Goal: Check status: Check status

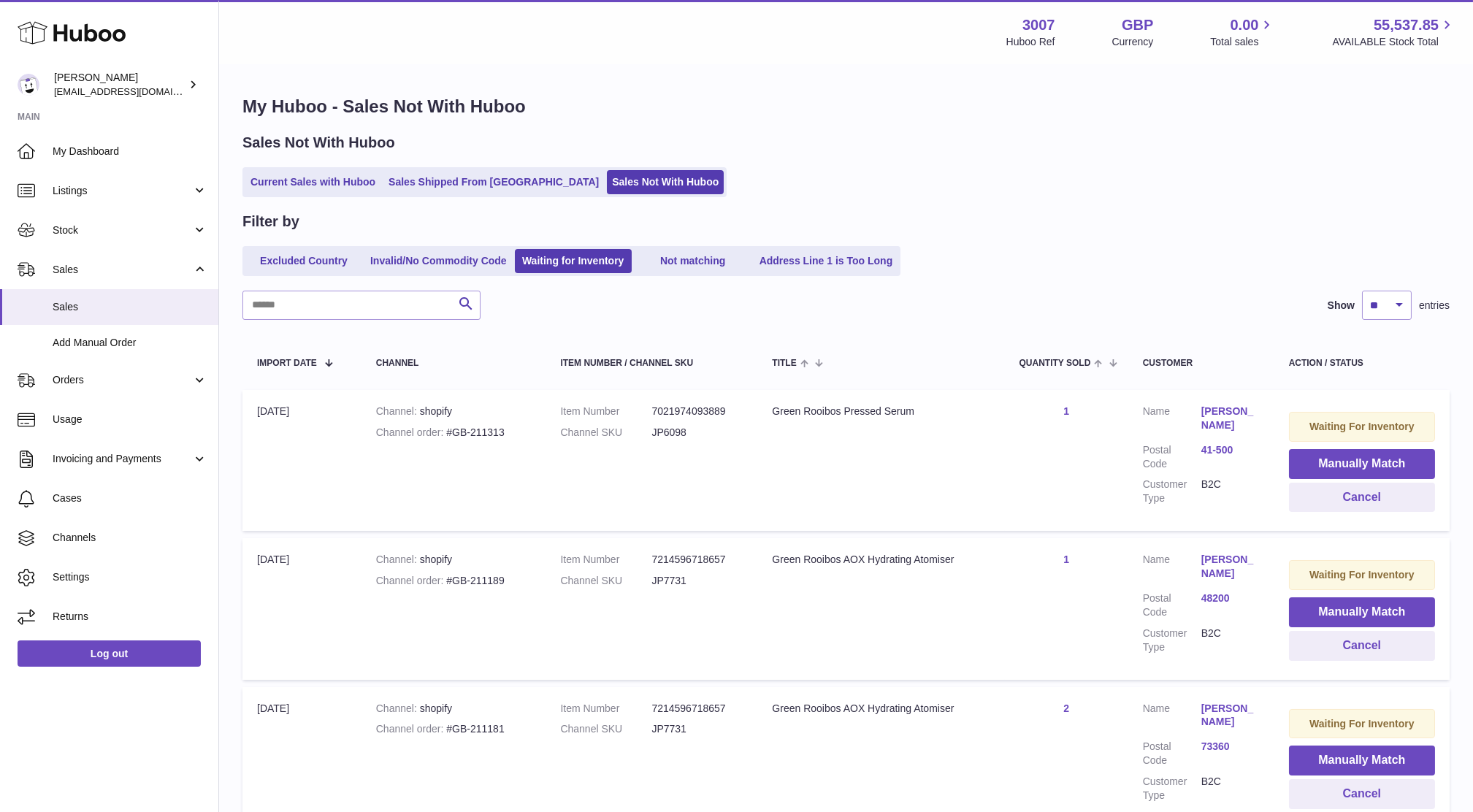
click at [70, 304] on span "Sales" at bounding box center [130, 307] width 155 height 14
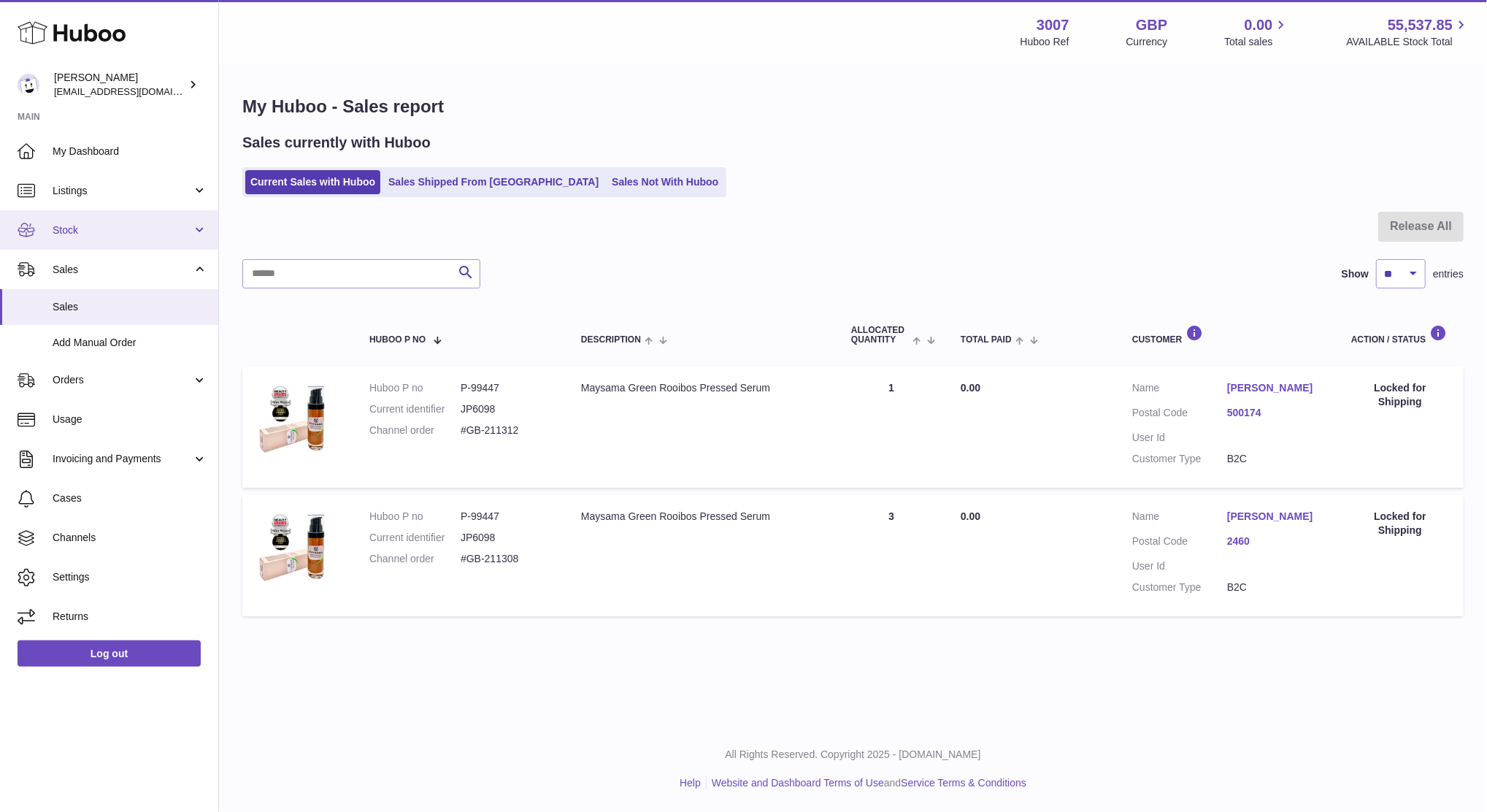
click at [79, 232] on span "Stock" at bounding box center [122, 231] width 139 height 14
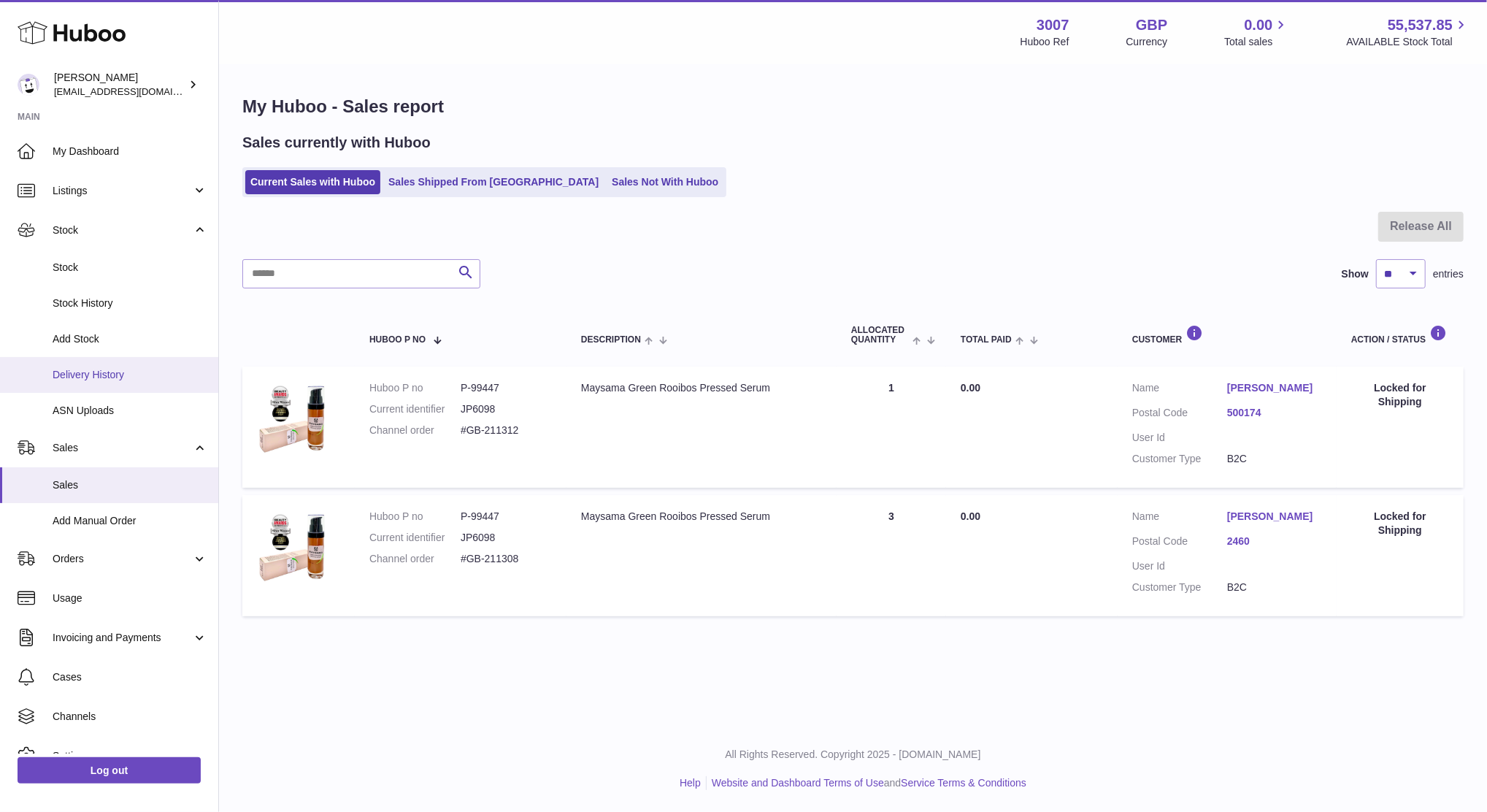
click at [105, 360] on link "Delivery History" at bounding box center [109, 374] width 218 height 36
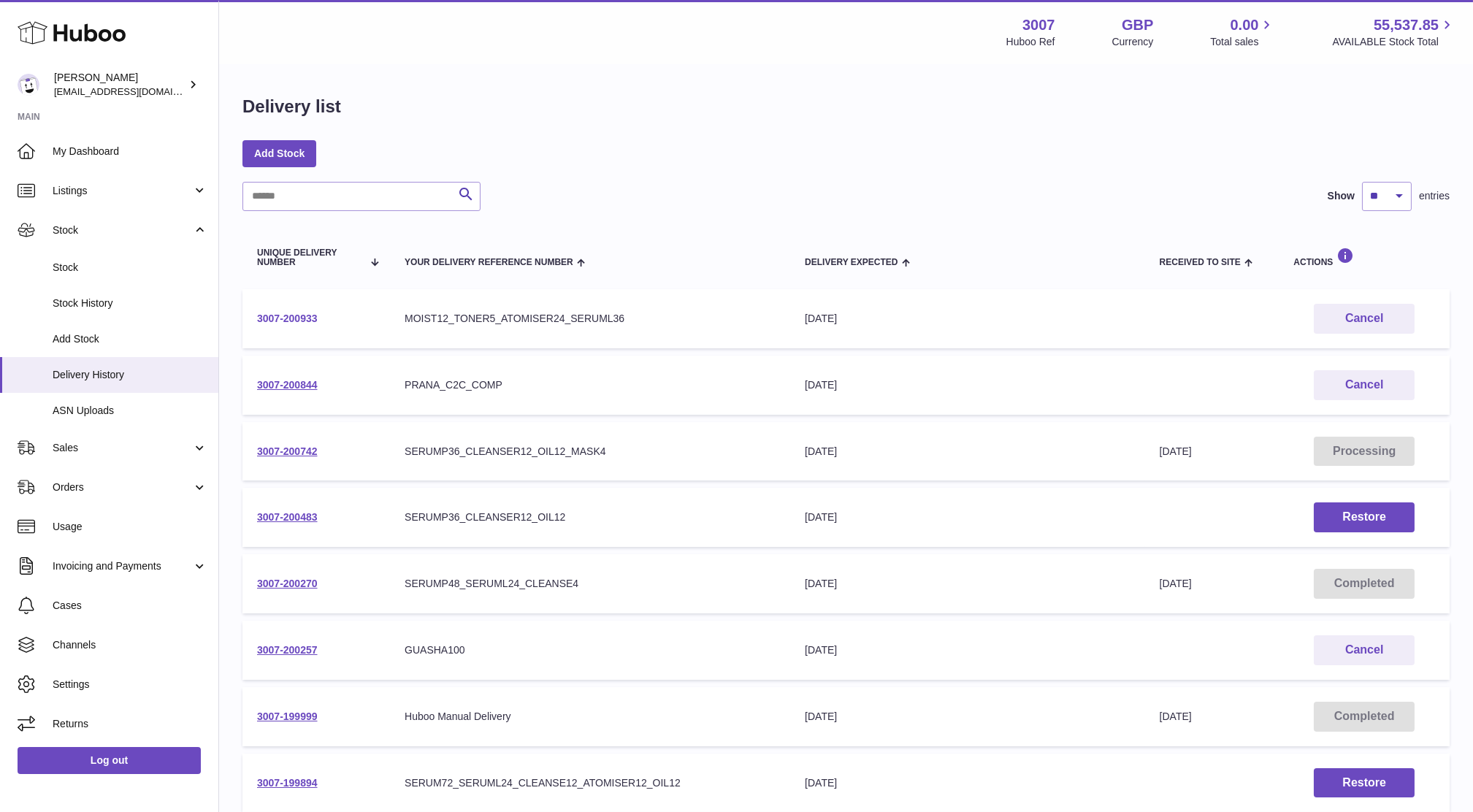
click at [300, 314] on link "3007-200933" at bounding box center [287, 318] width 61 height 11
click at [305, 454] on link "3007-200742" at bounding box center [287, 451] width 61 height 11
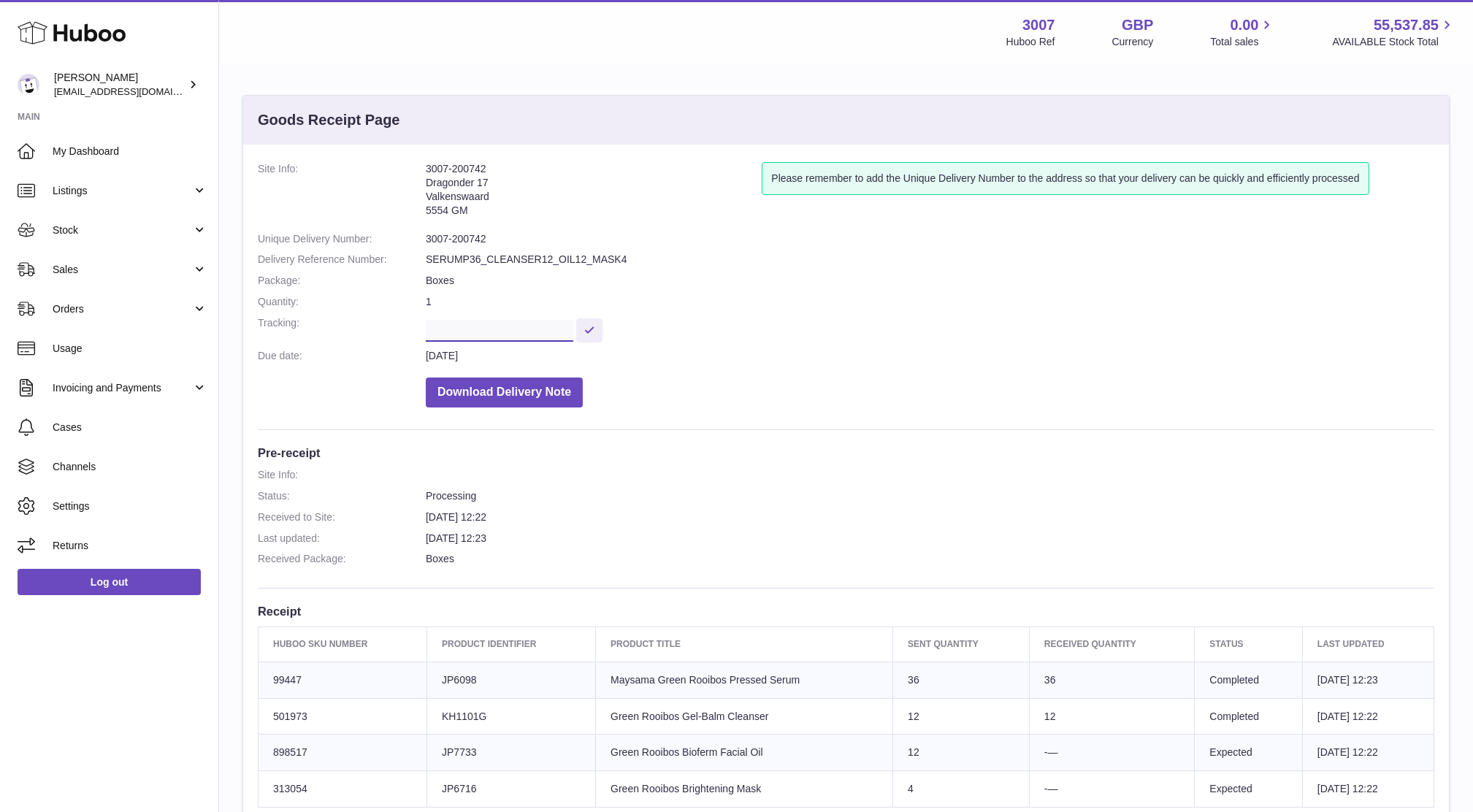
scroll to position [0, 358]
drag, startPoint x: 430, startPoint y: 324, endPoint x: 659, endPoint y: 316, distance: 229.1
click at [659, 316] on dd "**********" at bounding box center [929, 328] width 1008 height 26
click at [70, 277] on link "Sales" at bounding box center [109, 269] width 218 height 40
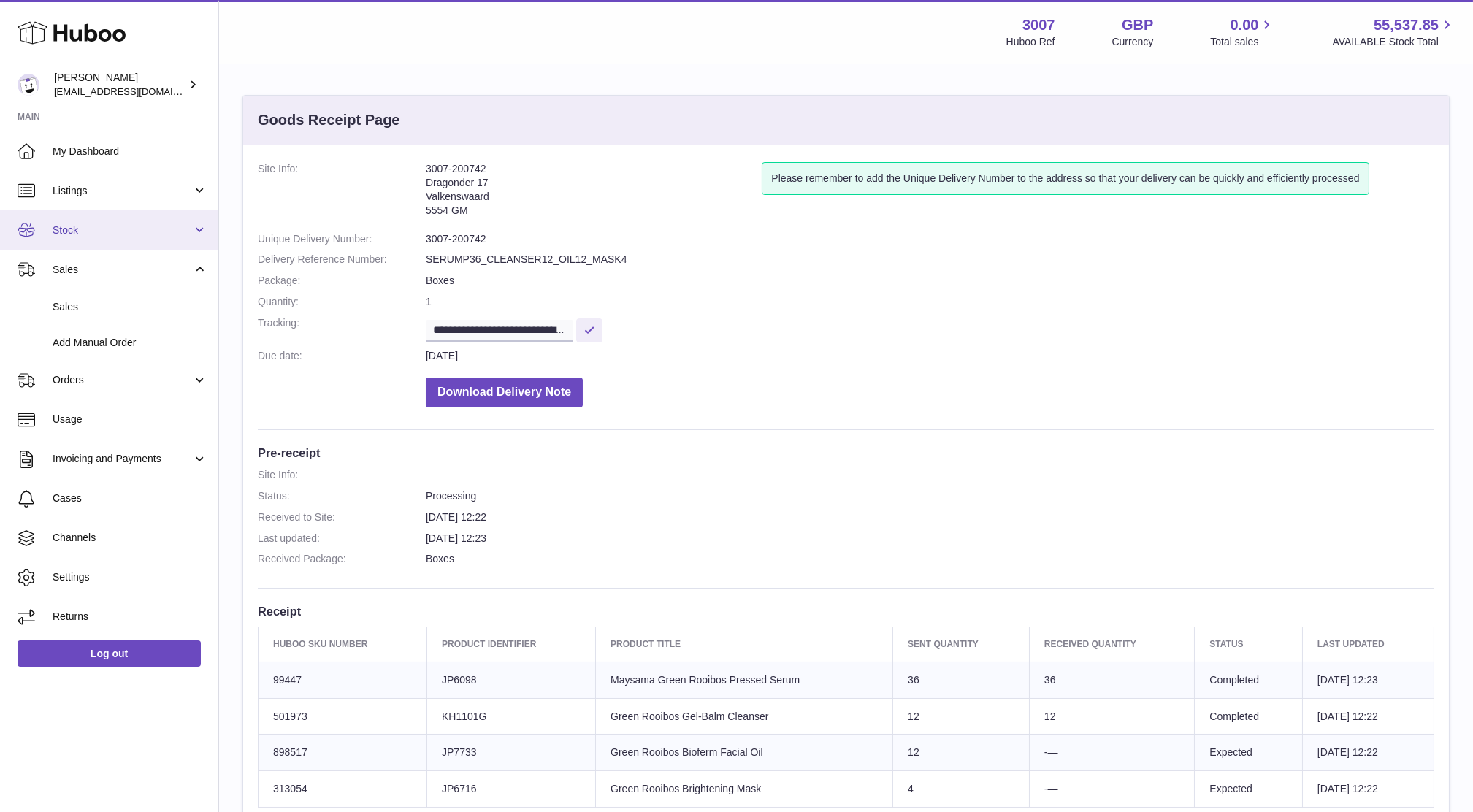
click at [66, 220] on link "Stock" at bounding box center [109, 230] width 218 height 40
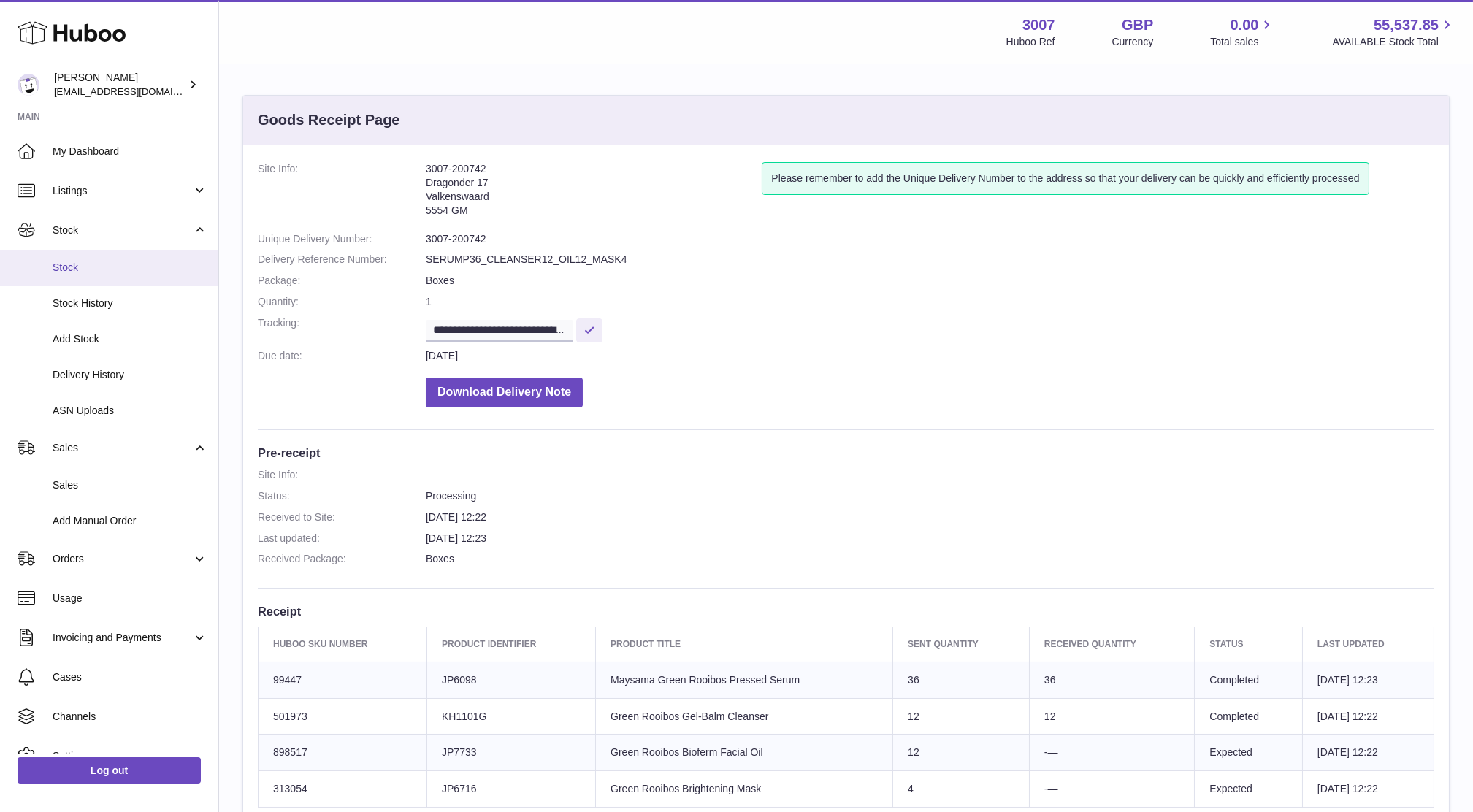
click at [84, 262] on span "Stock" at bounding box center [130, 268] width 155 height 14
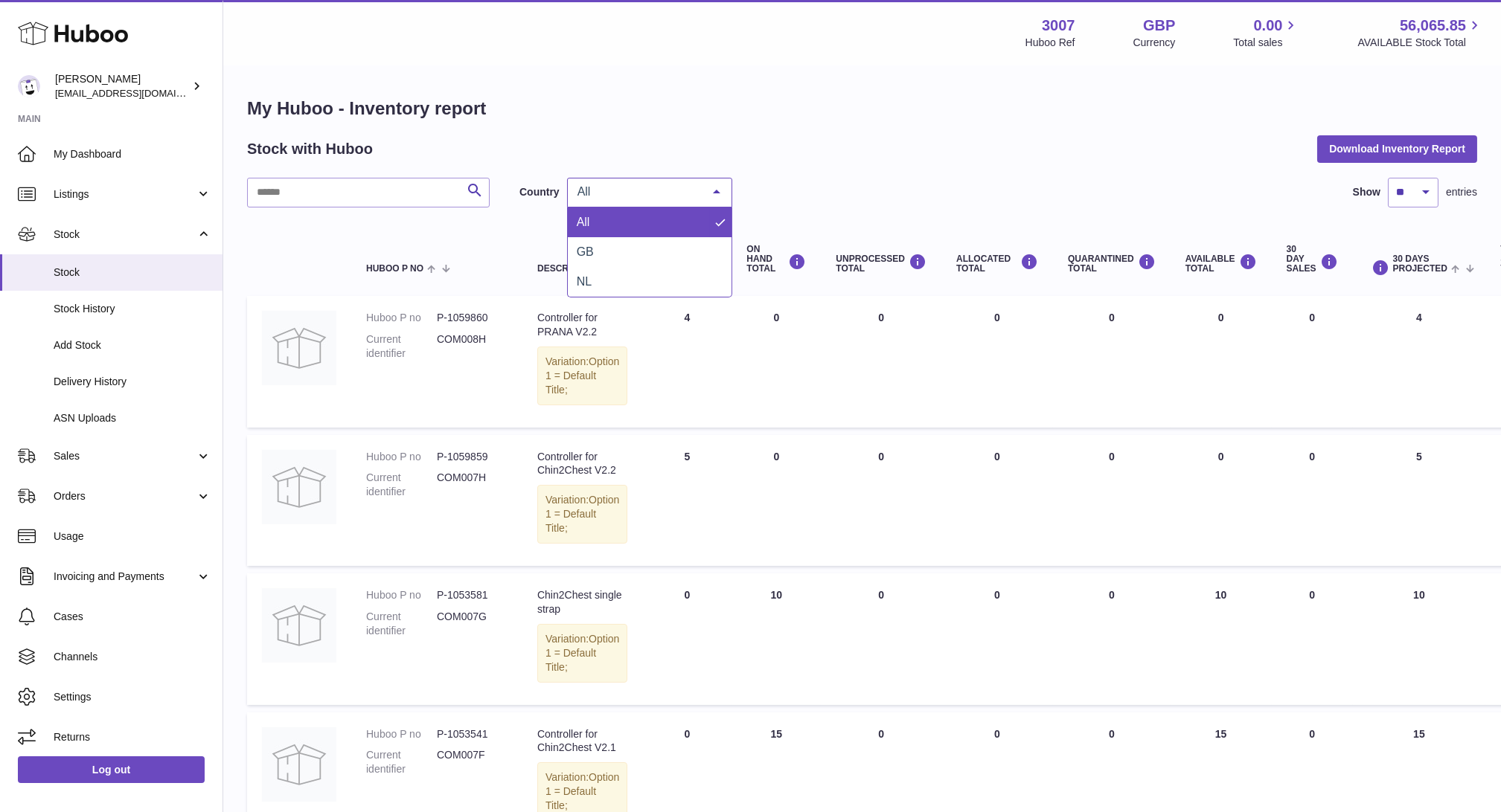
click at [589, 179] on div "All" at bounding box center [649, 192] width 165 height 30
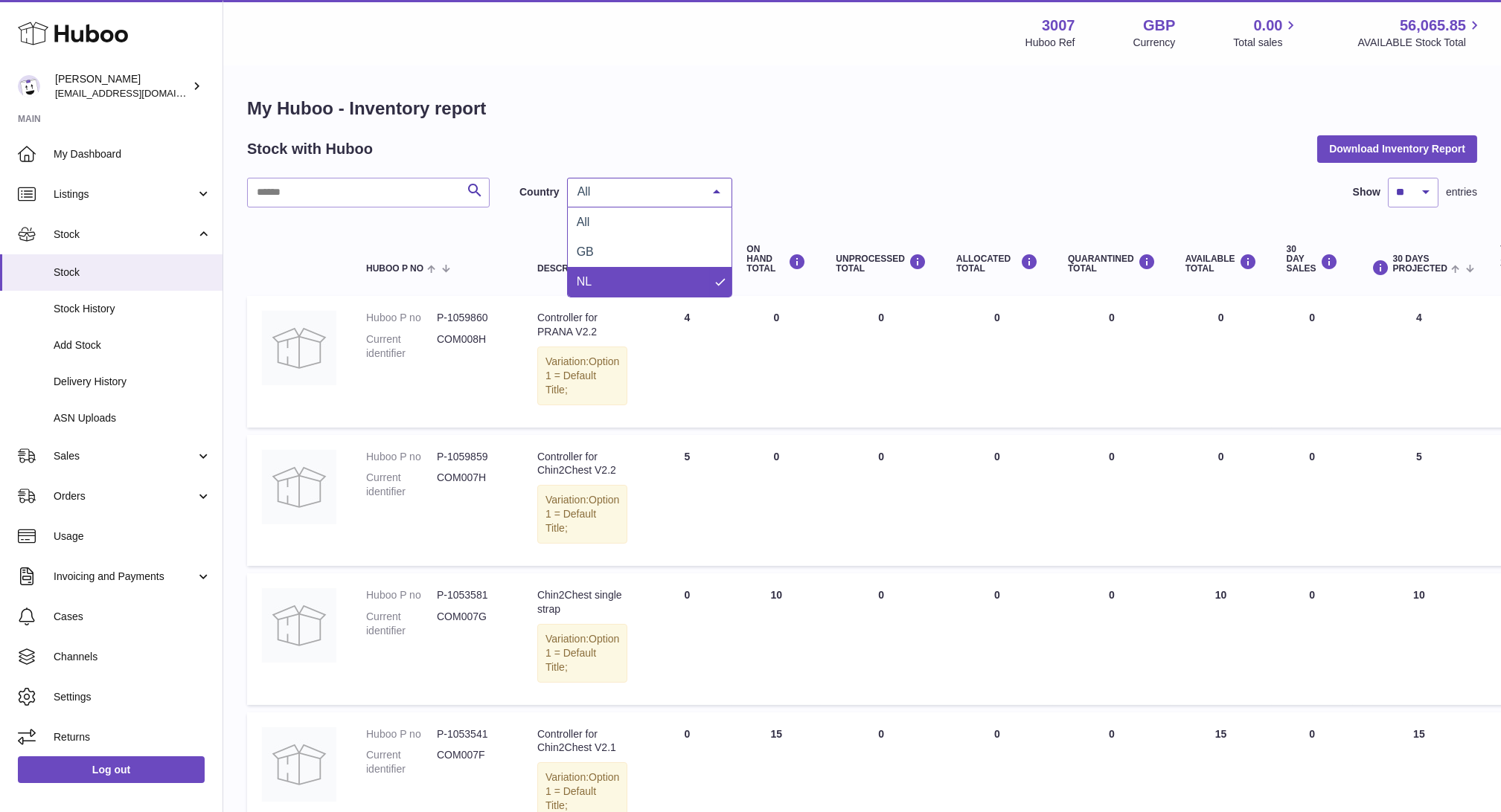
click at [632, 280] on span "NL" at bounding box center [649, 282] width 163 height 30
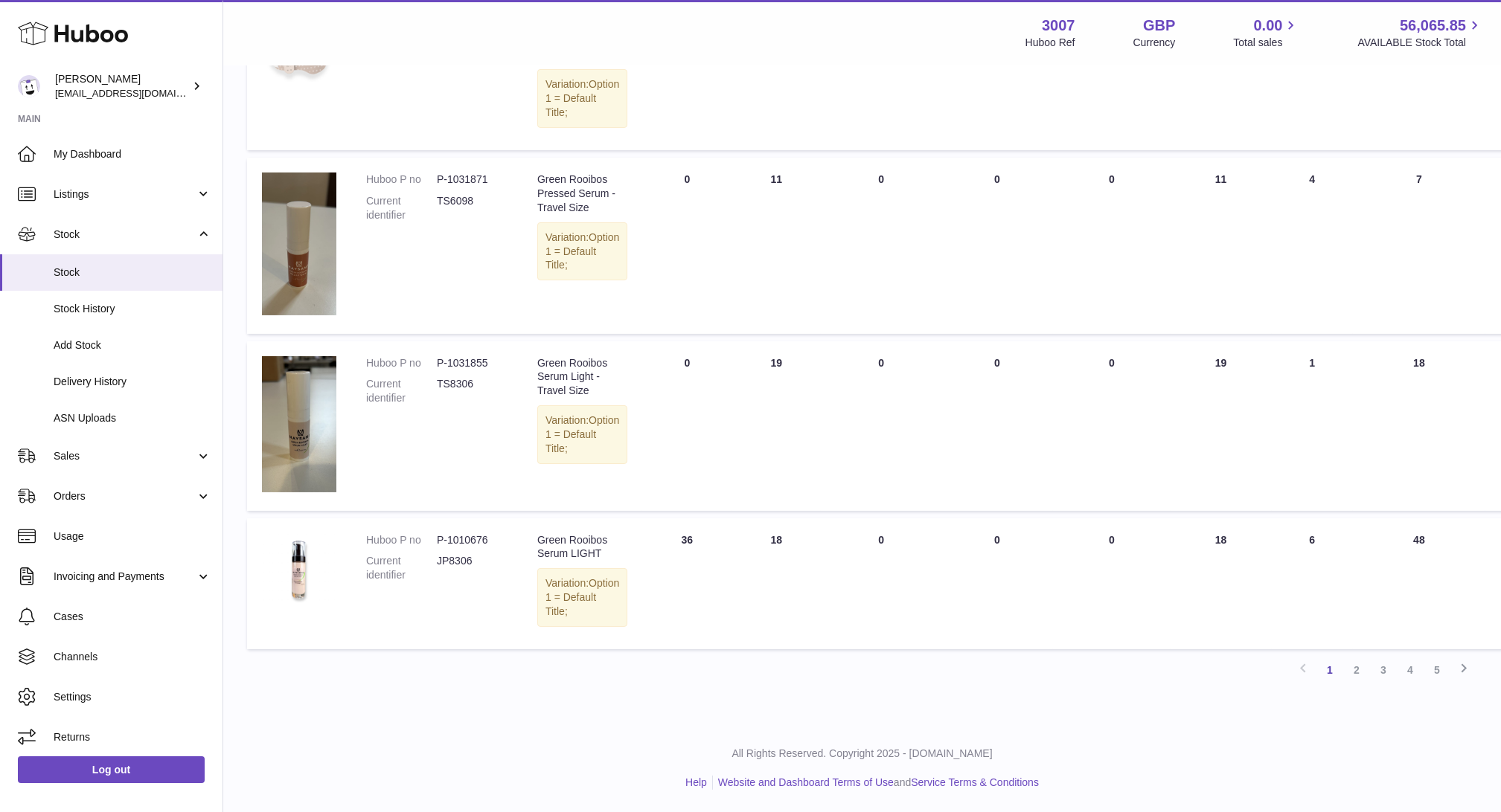
scroll to position [1288, 0]
click at [1431, 674] on link "5" at bounding box center [1436, 670] width 27 height 27
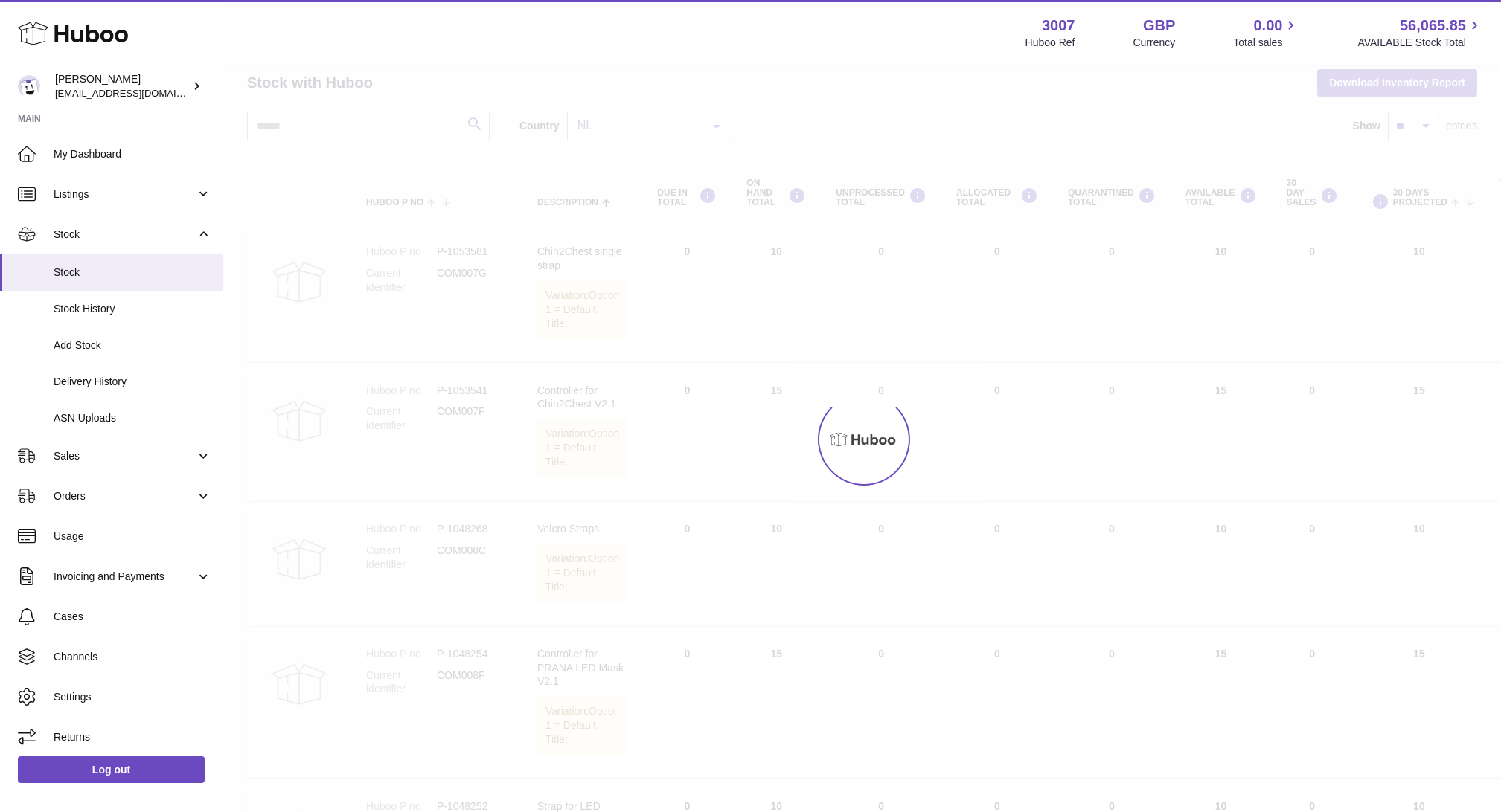
scroll to position [15, 0]
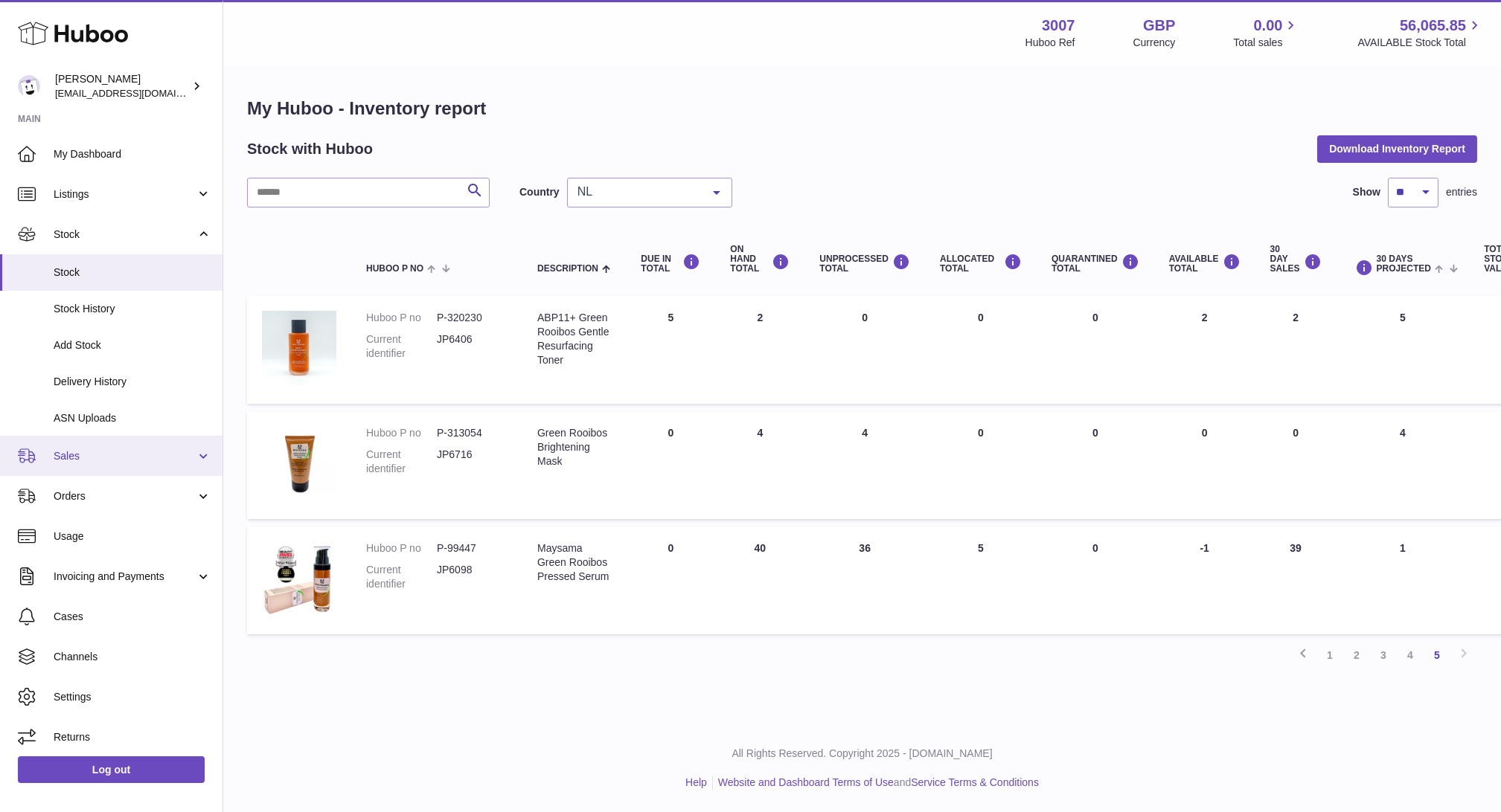
click at [69, 459] on span "Sales" at bounding box center [125, 457] width 142 height 14
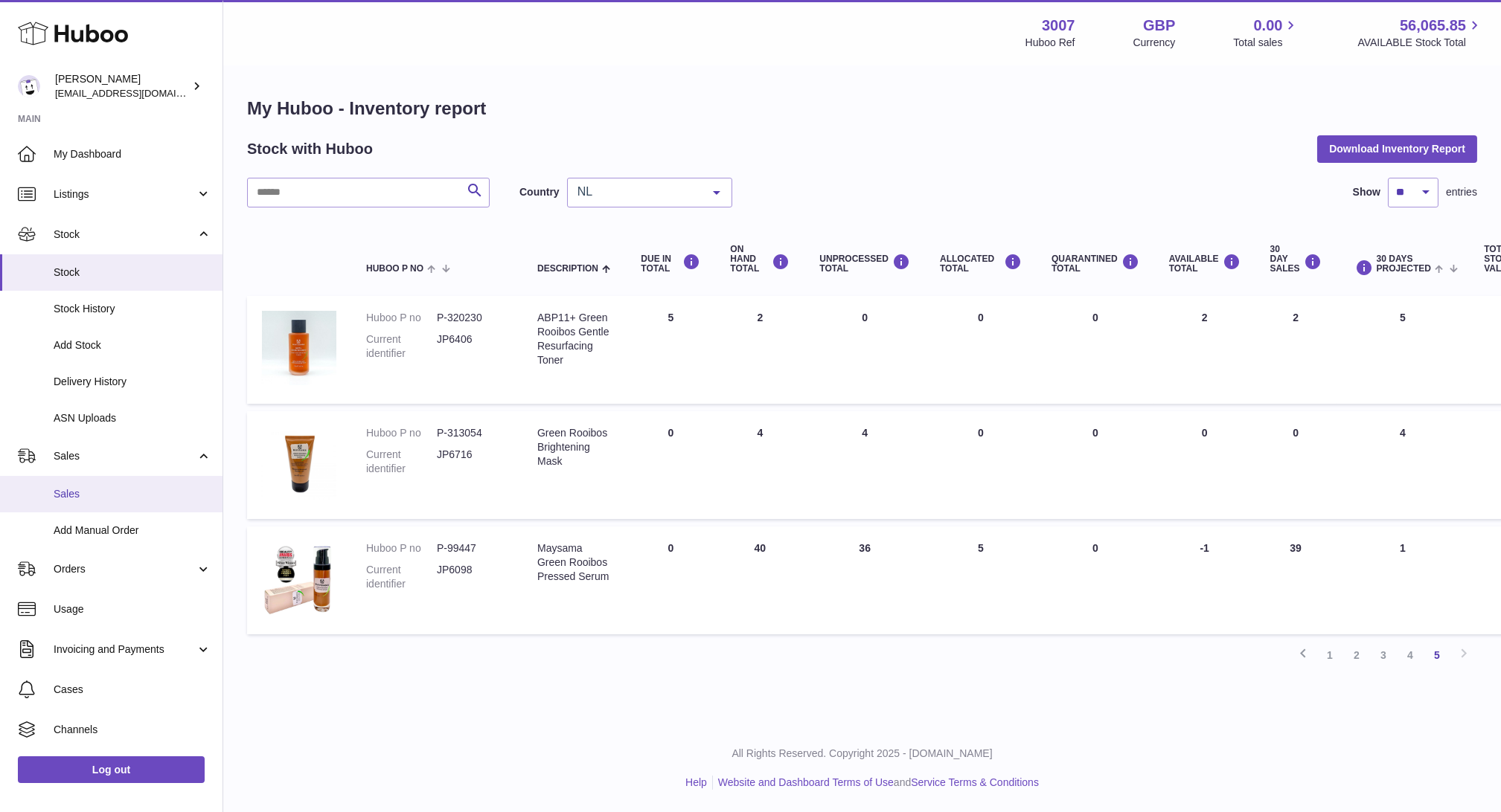
click at [74, 502] on link "Sales" at bounding box center [111, 493] width 223 height 37
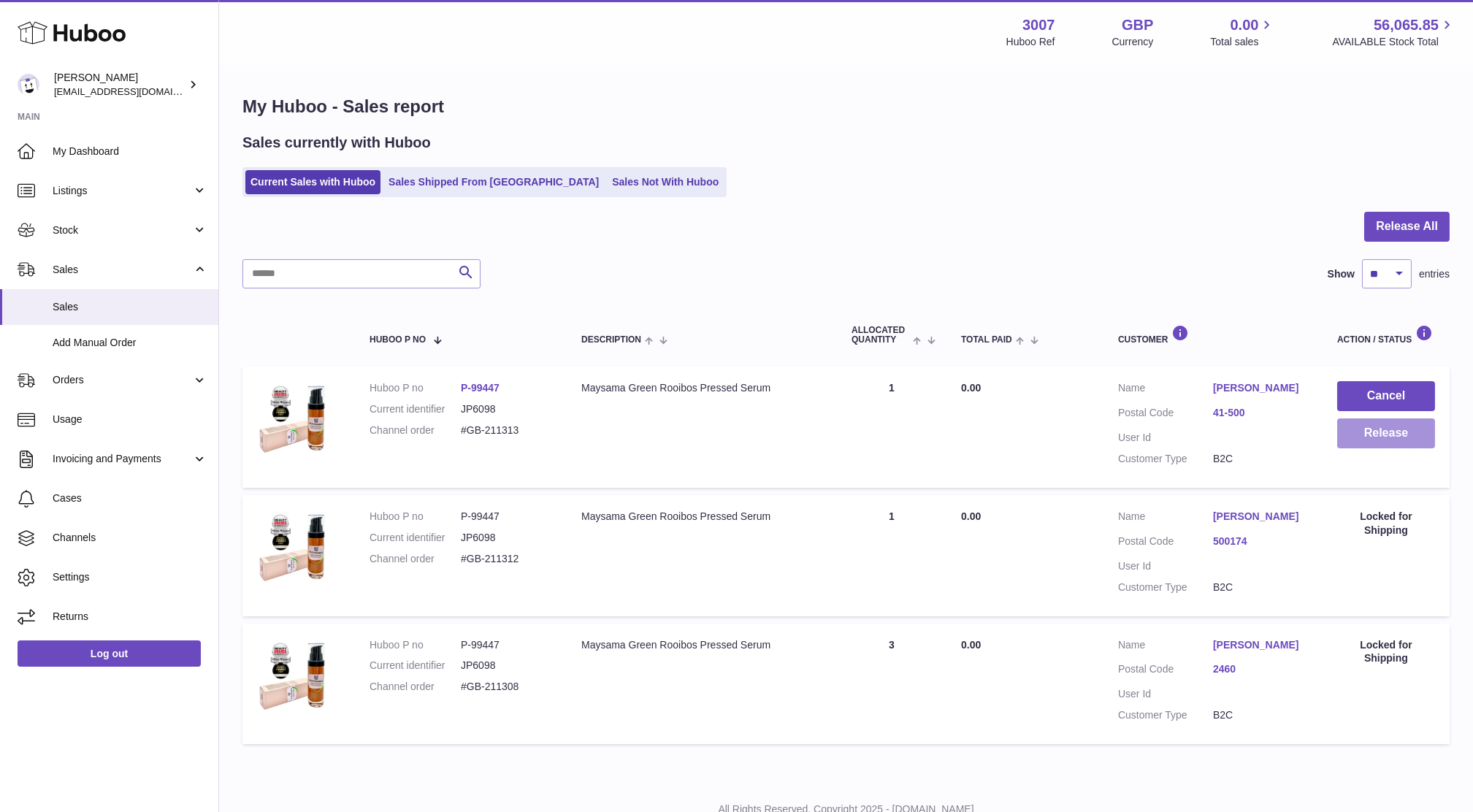
click at [1368, 439] on button "Release" at bounding box center [1385, 433] width 98 height 30
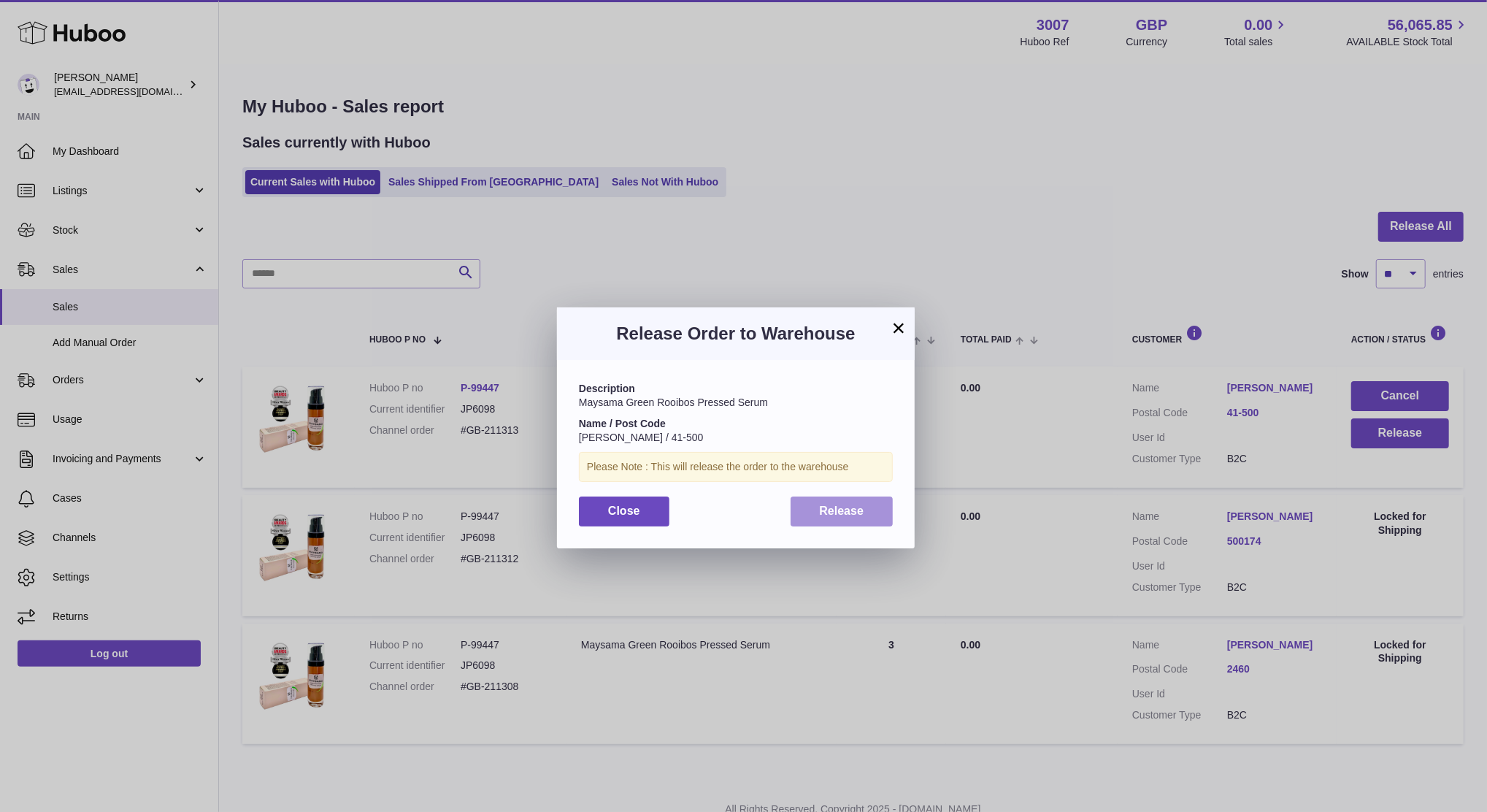
click at [834, 516] on span "Release" at bounding box center [842, 511] width 45 height 12
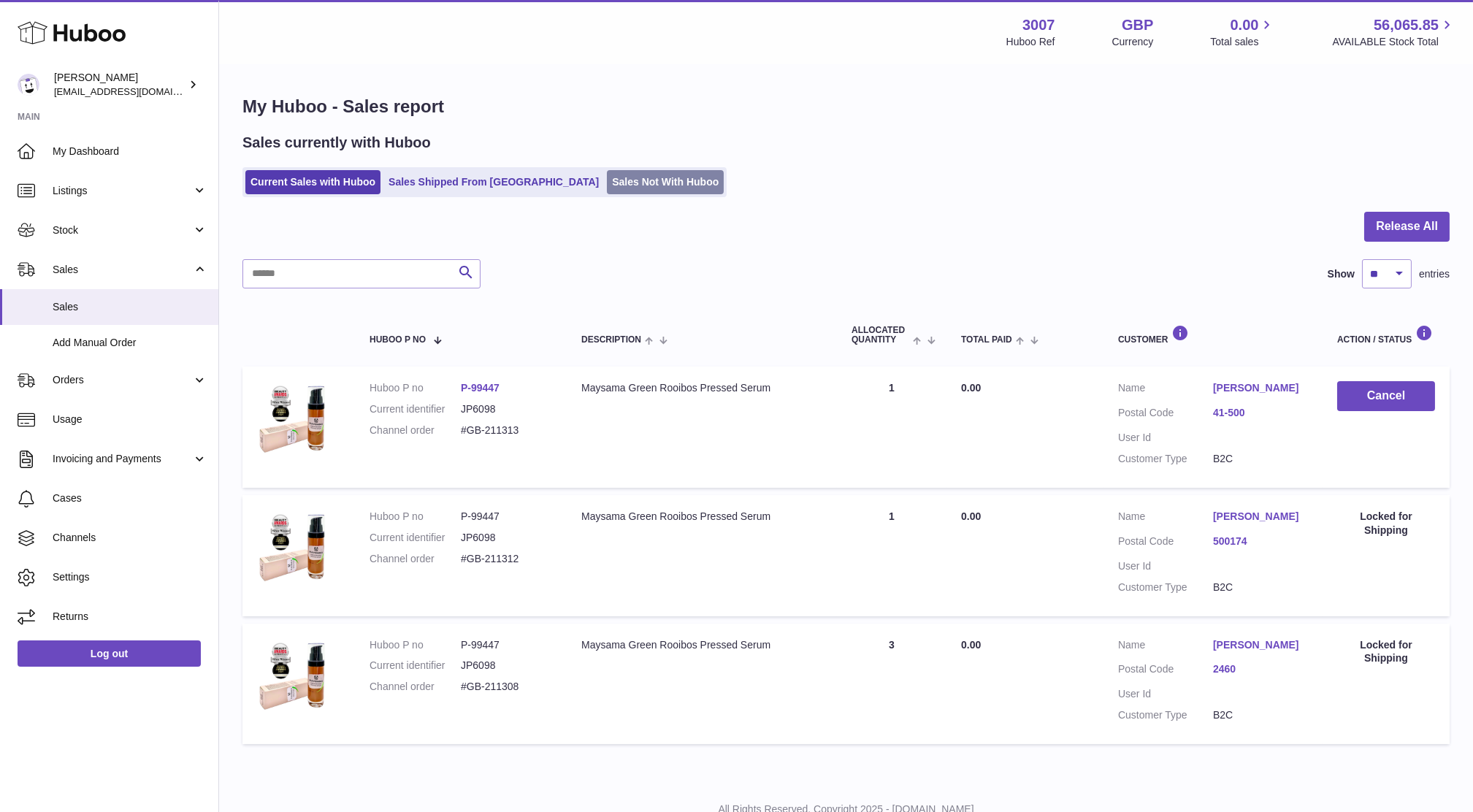
click at [620, 177] on link "Sales Not With Huboo" at bounding box center [665, 181] width 117 height 24
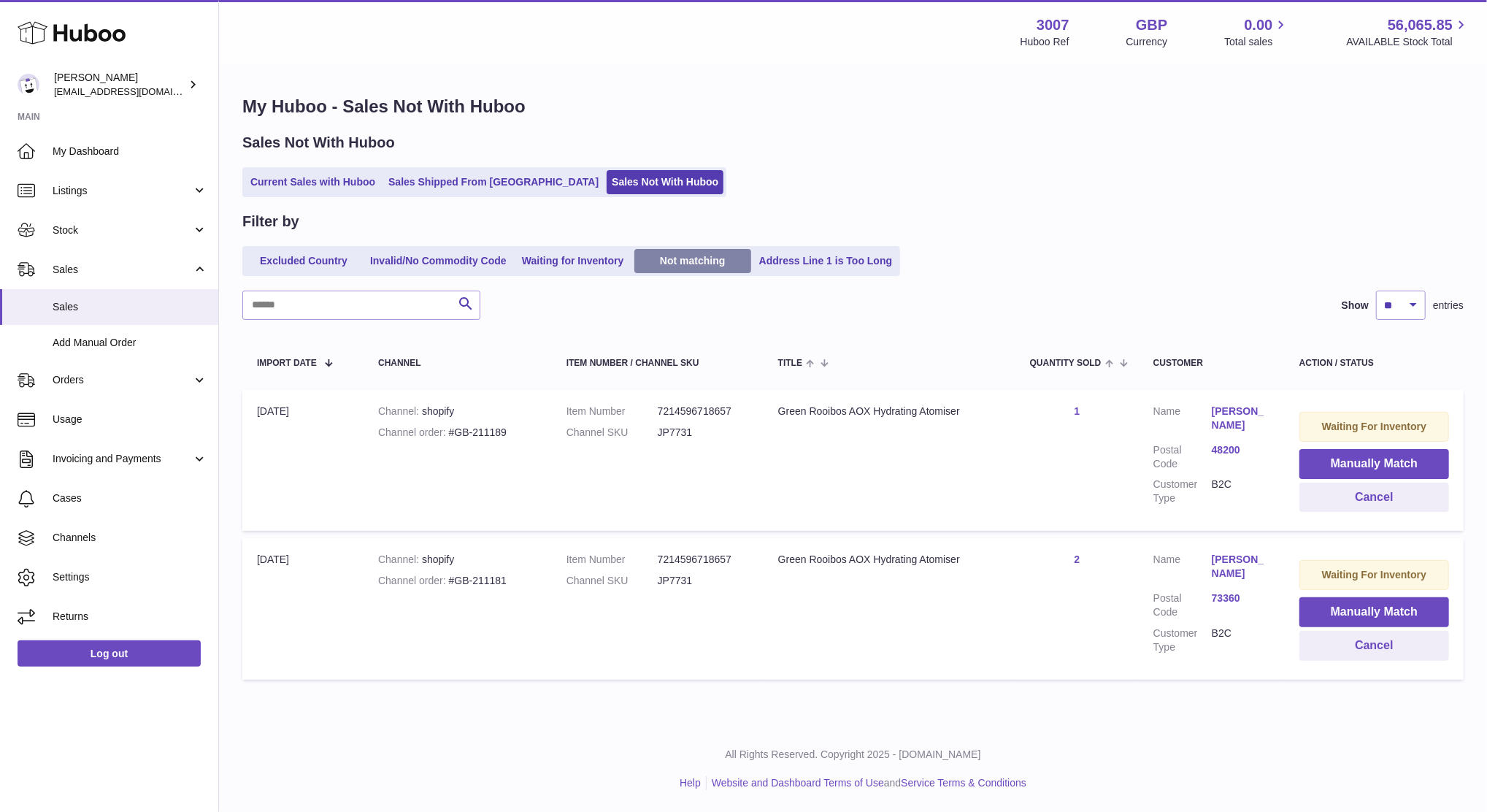
click at [699, 256] on link "Not matching" at bounding box center [692, 261] width 117 height 24
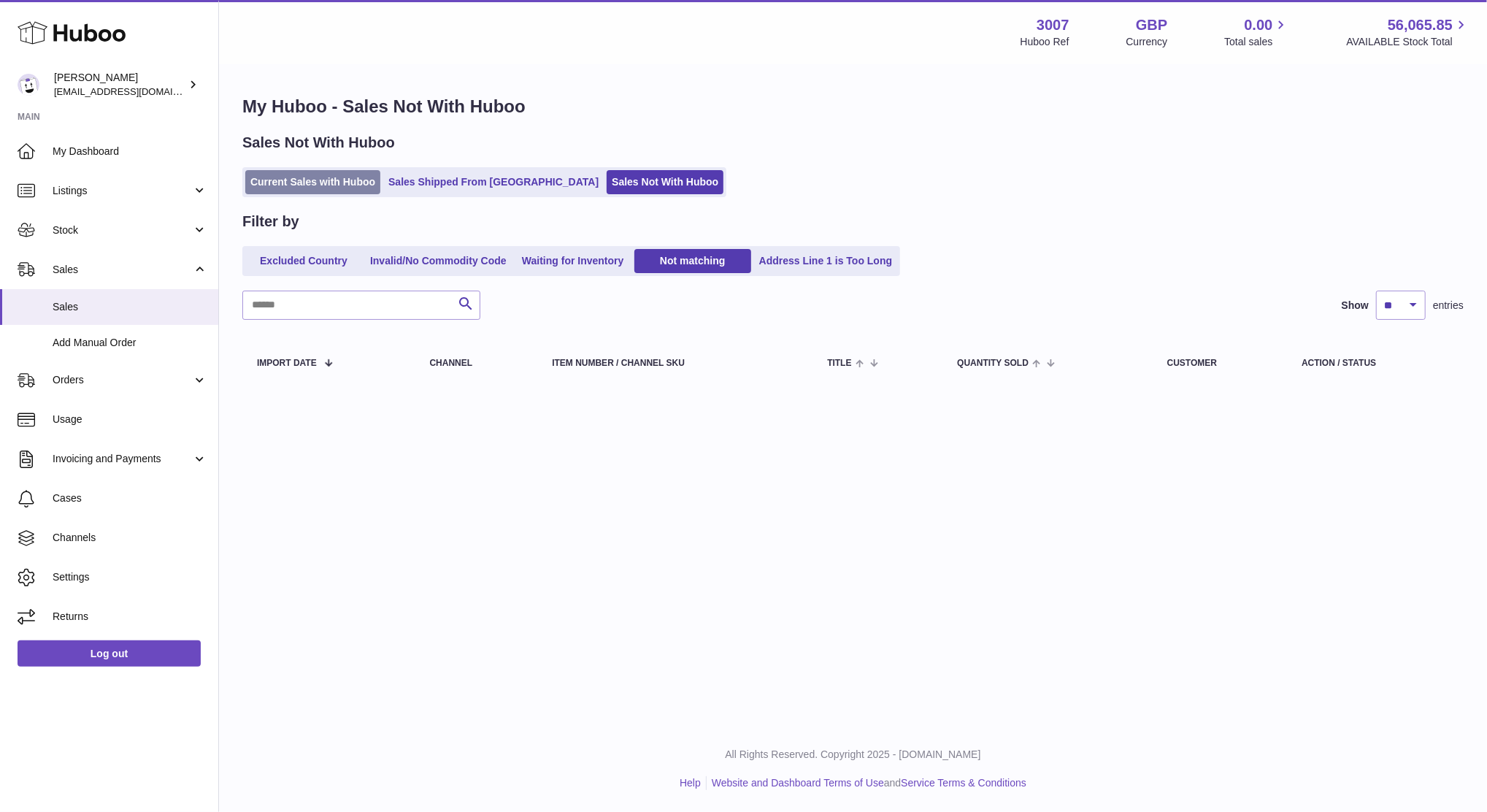
click at [281, 181] on link "Current Sales with Huboo" at bounding box center [312, 181] width 135 height 24
